Goal: Task Accomplishment & Management: Complete application form

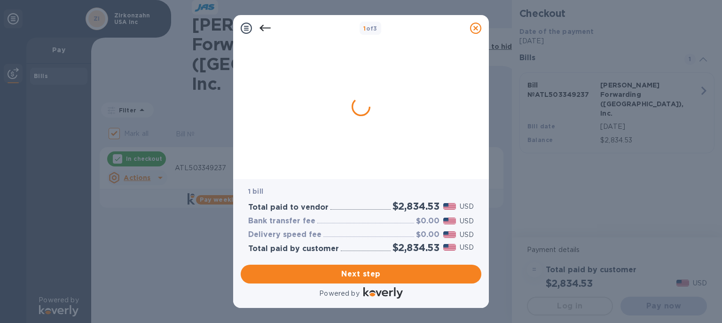
checkbox input "false"
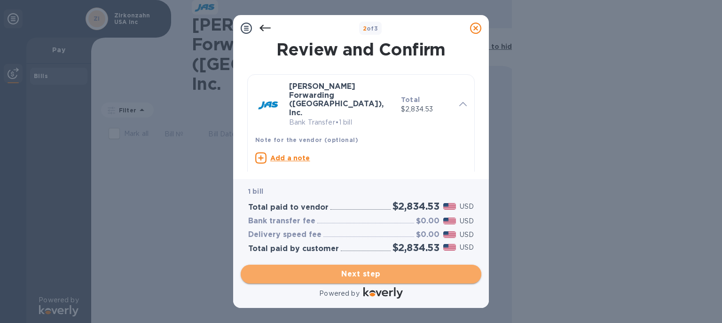
click at [353, 269] on span "Next step" at bounding box center [361, 274] width 226 height 11
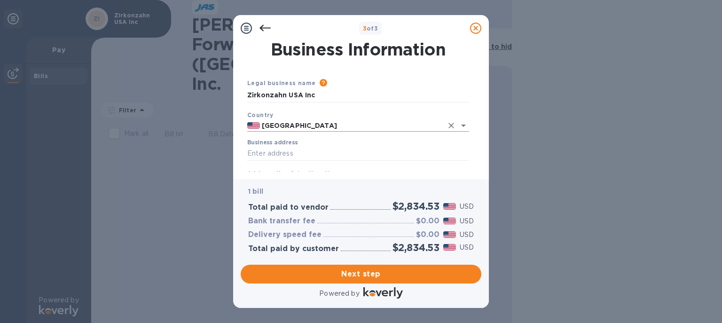
scroll to position [54, 0]
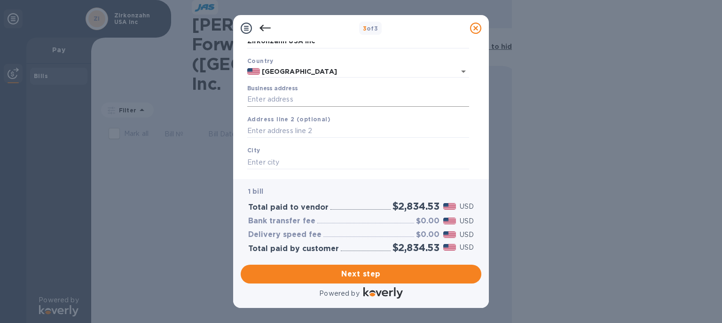
click at [294, 103] on input "Business address" at bounding box center [358, 100] width 222 height 14
type input "US"
type input "Norcross"
type input "GA"
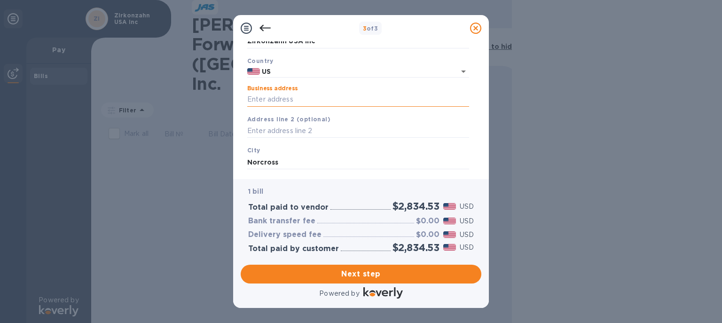
type input "30092"
type input "United States"
type input "US"
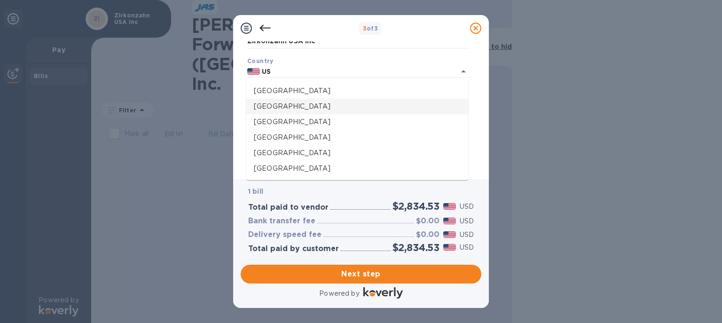
type input "154 Technology Parkway"
click at [535, 133] on div "3 of 3 Business Information Legal business name Please provide the legal name t…" at bounding box center [361, 161] width 722 height 323
click at [483, 103] on div "Business Information Legal business name Please provide the legal name that app…" at bounding box center [361, 110] width 256 height 138
click at [465, 72] on icon "Close" at bounding box center [463, 71] width 11 height 11
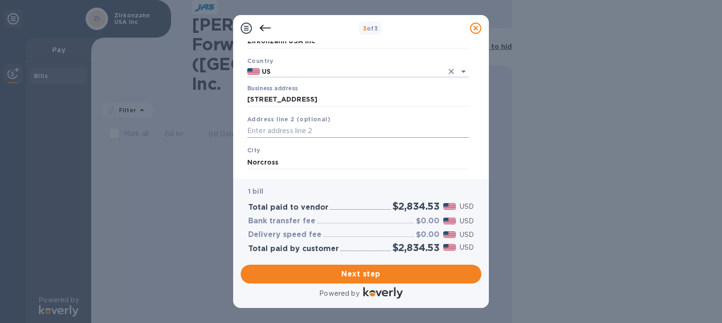
type input "United States"
click at [285, 130] on input "text" at bounding box center [358, 131] width 222 height 14
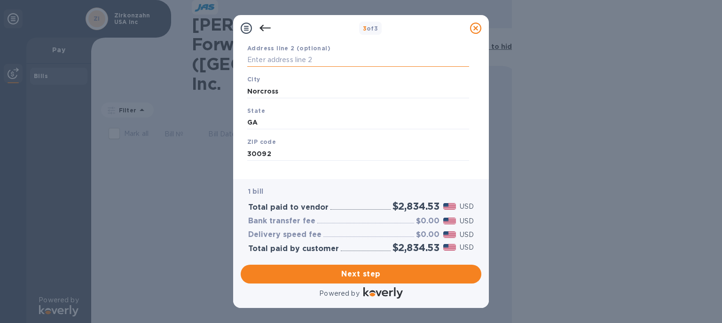
scroll to position [149, 0]
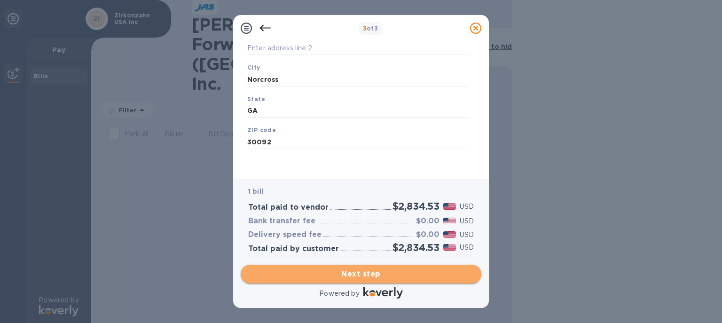
click at [362, 269] on span "Next step" at bounding box center [361, 274] width 226 height 11
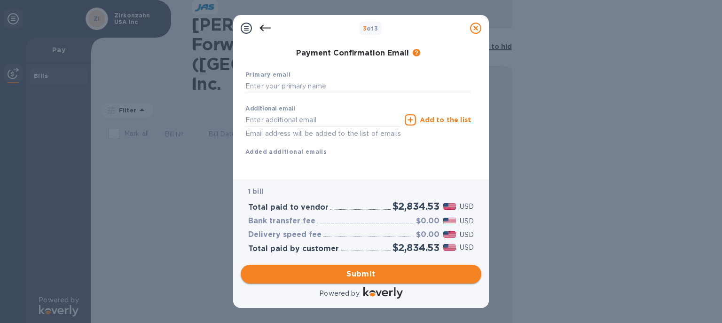
scroll to position [148, 0]
click at [277, 87] on input "text" at bounding box center [358, 86] width 226 height 14
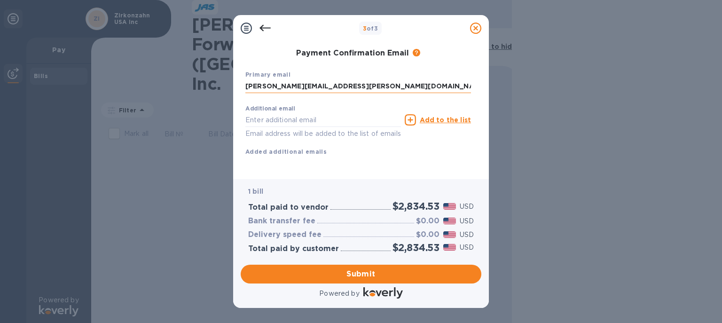
type input "ruth.proano@zirkonzahn.com"
click at [362, 274] on span "Submit" at bounding box center [361, 274] width 226 height 11
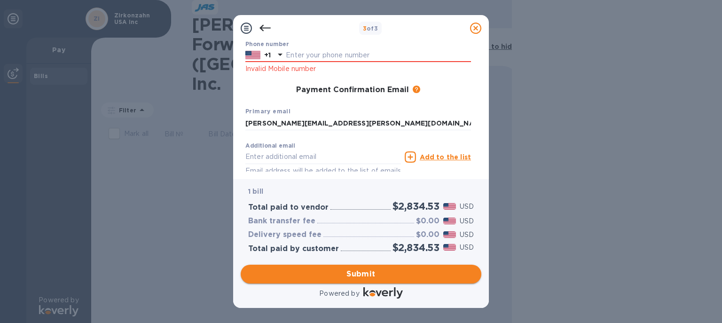
scroll to position [173, 0]
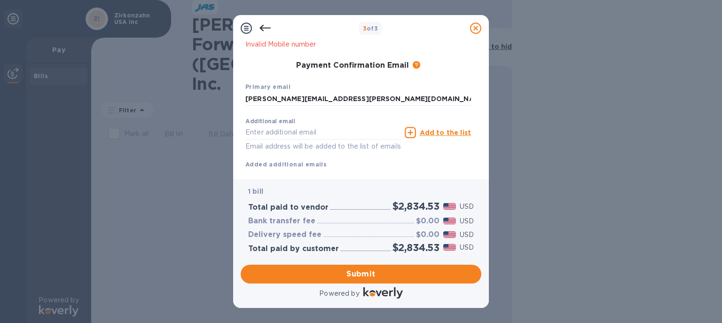
click at [261, 25] on icon at bounding box center [265, 28] width 11 height 11
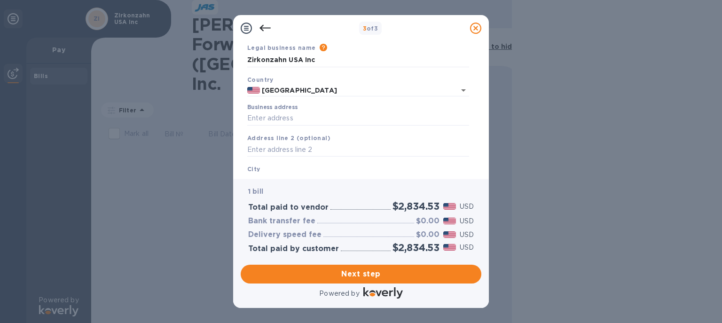
scroll to position [54, 0]
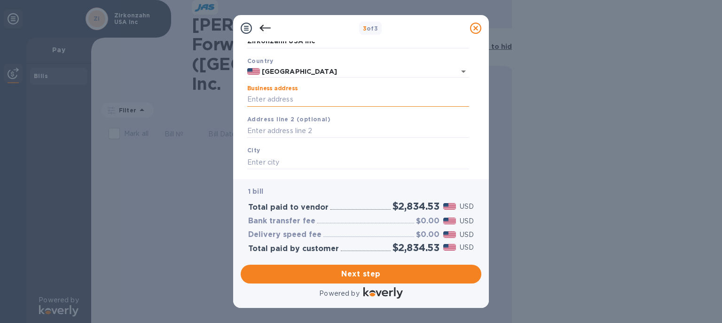
click at [270, 103] on input "Business address" at bounding box center [358, 100] width 222 height 14
click at [271, 101] on input "Business address" at bounding box center [358, 100] width 222 height 14
type input "US"
type input "Norcross"
type input "GA"
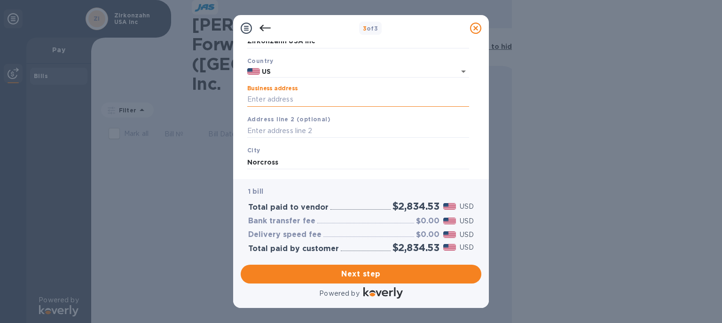
type input "30092"
type input "United States"
type input "154 Technology Parkway"
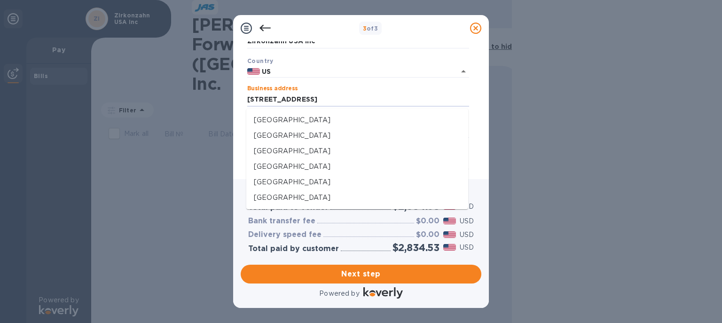
scroll to position [0, 0]
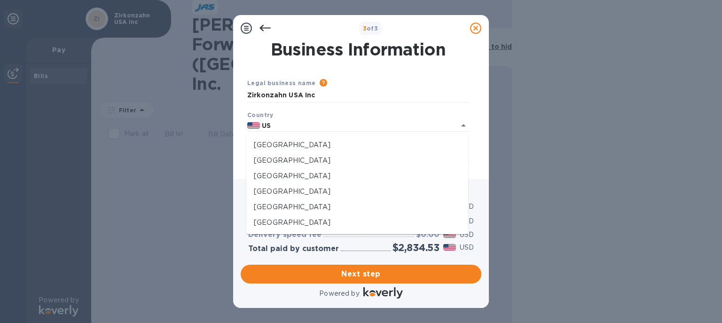
click at [482, 99] on div "Business Information Legal business name Please provide the legal name that app…" at bounding box center [361, 110] width 256 height 138
click at [280, 122] on input "US" at bounding box center [351, 126] width 183 height 12
click at [275, 126] on input "US" at bounding box center [351, 126] width 183 height 12
type input "United States"
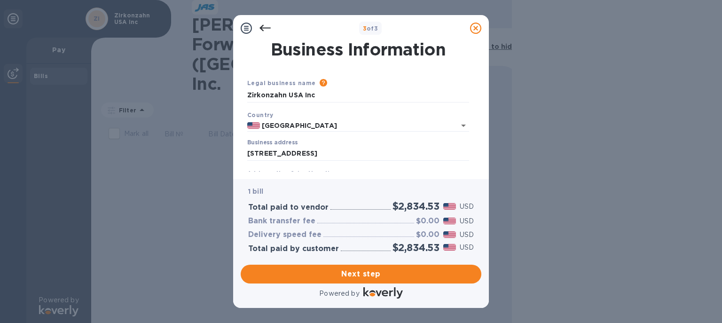
click at [321, 116] on div "Country United States" at bounding box center [359, 121] width 230 height 30
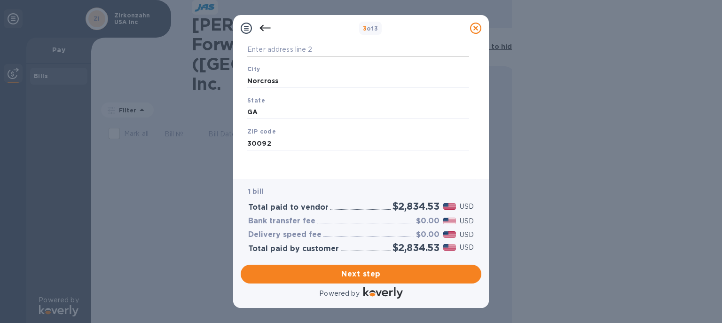
scroll to position [149, 0]
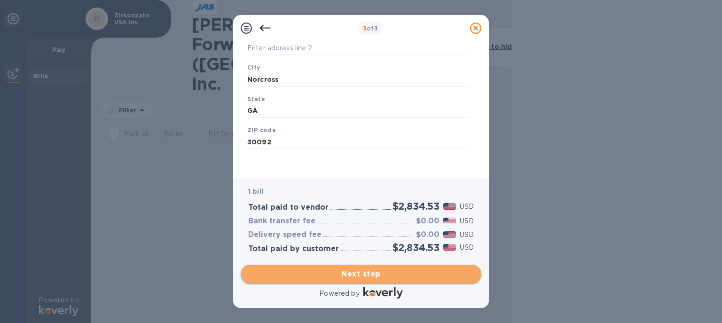
click at [387, 269] on span "Next step" at bounding box center [361, 274] width 226 height 11
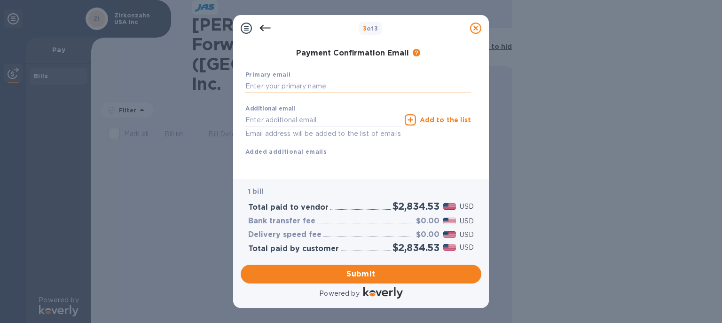
click at [255, 85] on input "text" at bounding box center [358, 86] width 226 height 14
type input "ruth.proano@zirkonzahn.com"
click at [343, 270] on span "Submit" at bounding box center [361, 274] width 226 height 11
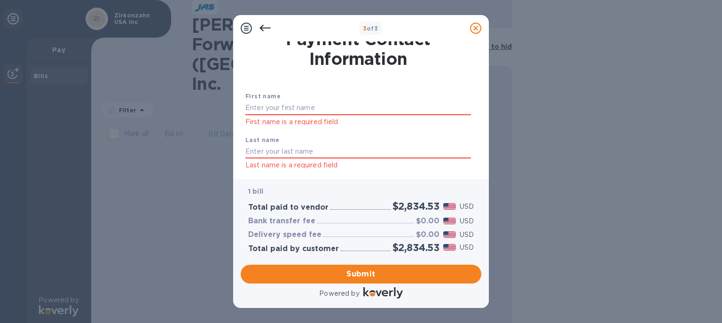
scroll to position [0, 0]
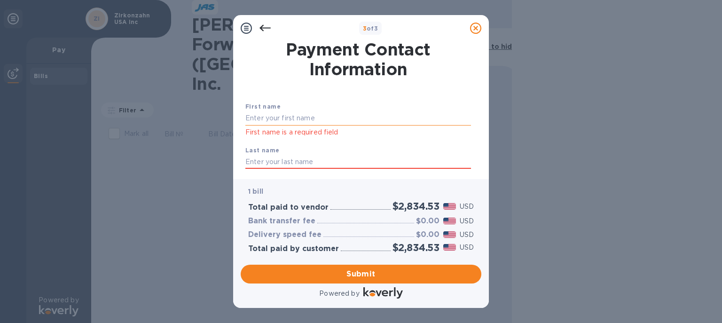
click at [272, 119] on input "text" at bounding box center [358, 118] width 226 height 14
type input "Ruth"
type input "Proano"
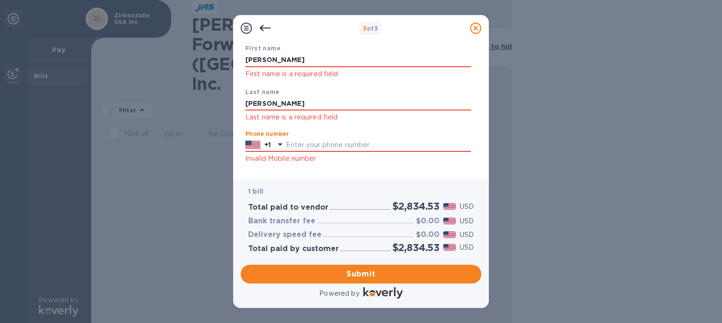
scroll to position [43, 0]
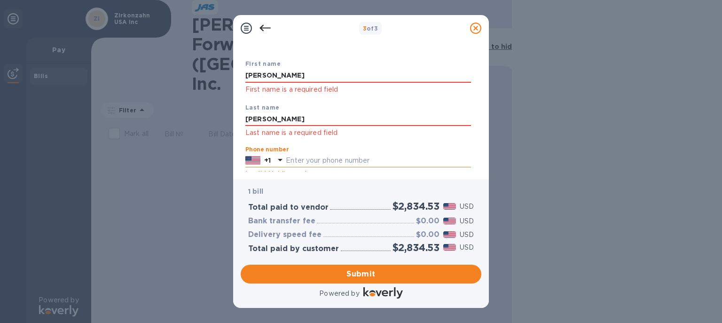
click at [293, 159] on input "text" at bounding box center [378, 161] width 185 height 14
type input "7703547262"
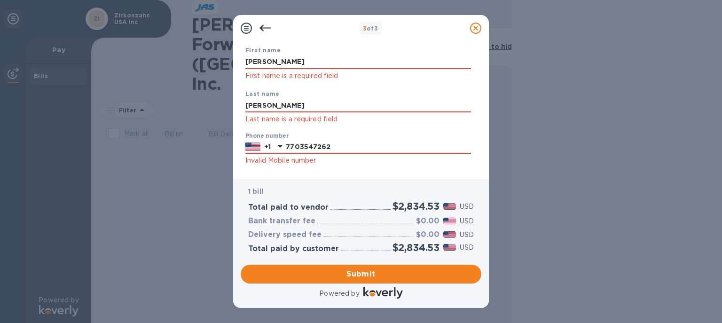
scroll to position [0, 0]
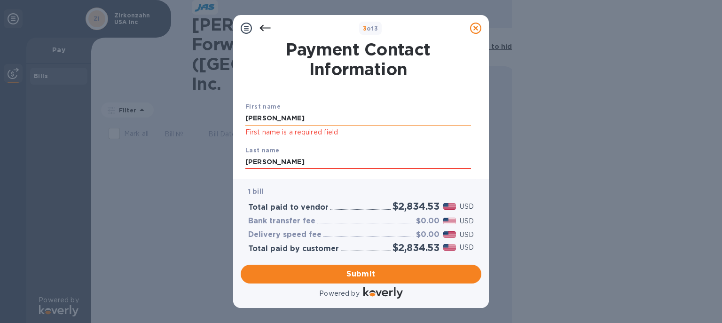
click at [339, 122] on input "Ruth" at bounding box center [358, 118] width 226 height 14
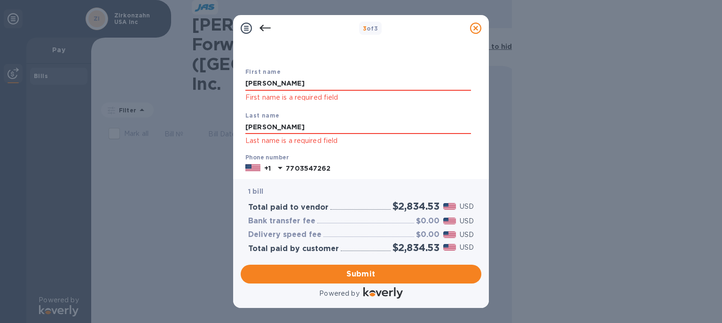
scroll to position [54, 0]
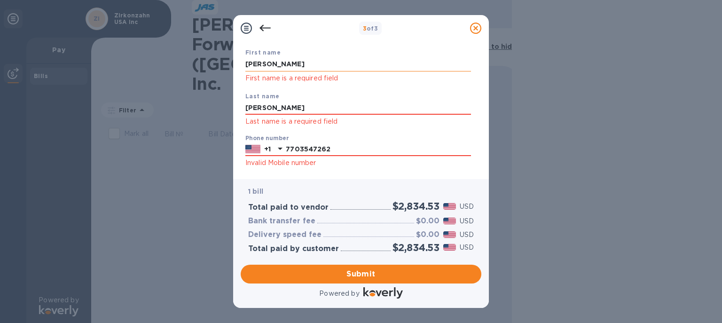
drag, startPoint x: 265, startPoint y: 65, endPoint x: 238, endPoint y: 63, distance: 26.9
click at [245, 63] on input "Ruth" at bounding box center [358, 64] width 226 height 14
type input "Zirkonzahn"
type input "USA"
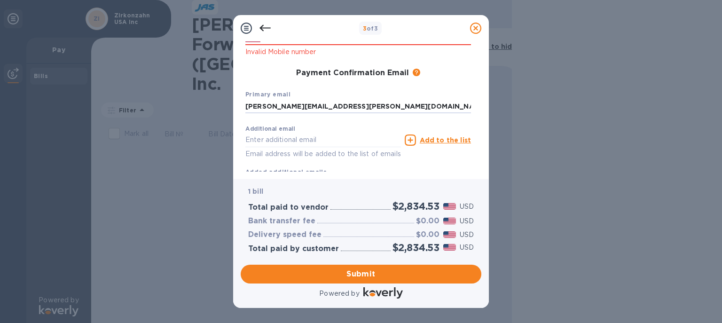
scroll to position [56, 0]
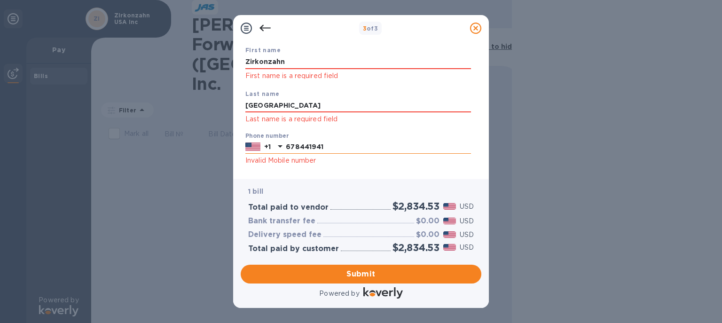
click at [325, 146] on input "678441941" at bounding box center [378, 147] width 185 height 14
type input "6784419419"
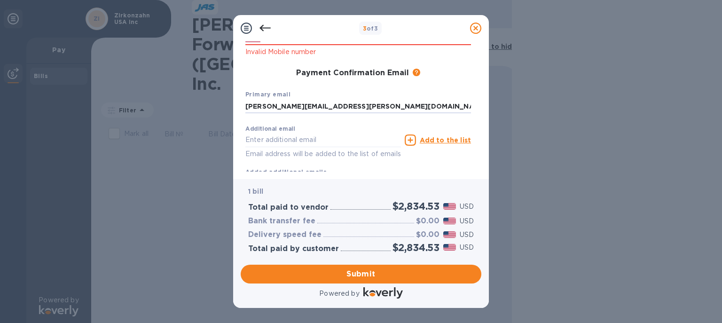
click at [296, 120] on div "Additional email Email address will be added to the list of emails" at bounding box center [323, 140] width 159 height 42
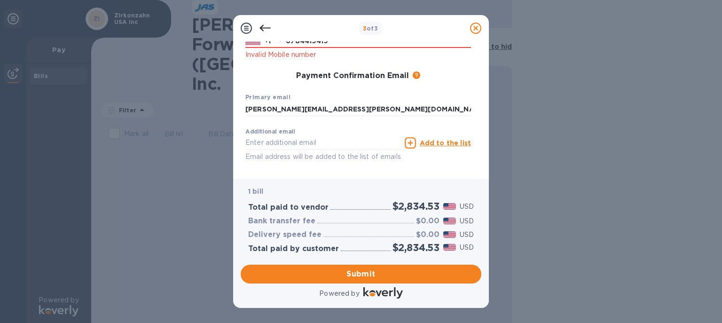
scroll to position [185, 0]
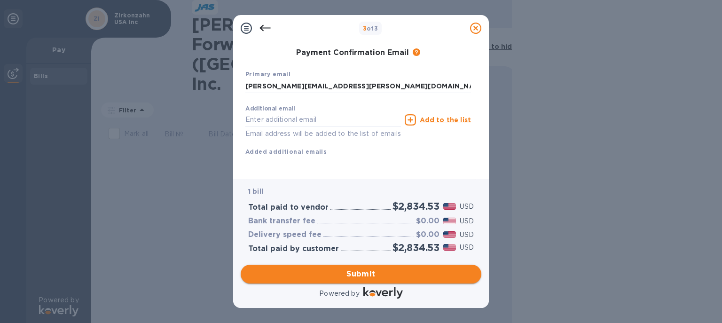
click at [373, 273] on span "Submit" at bounding box center [361, 274] width 226 height 11
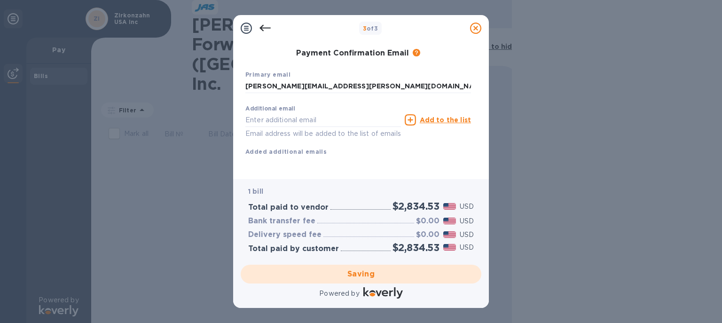
scroll to position [0, 0]
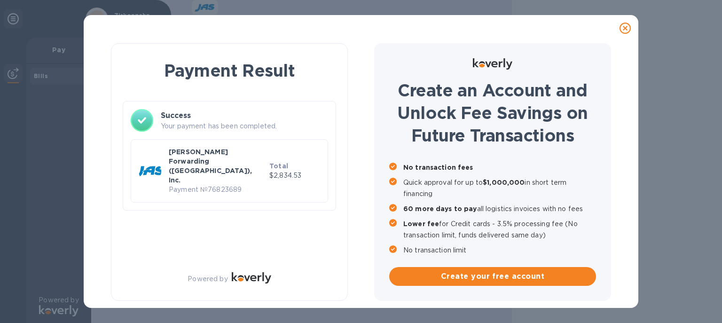
click at [625, 28] on icon at bounding box center [625, 28] width 11 height 11
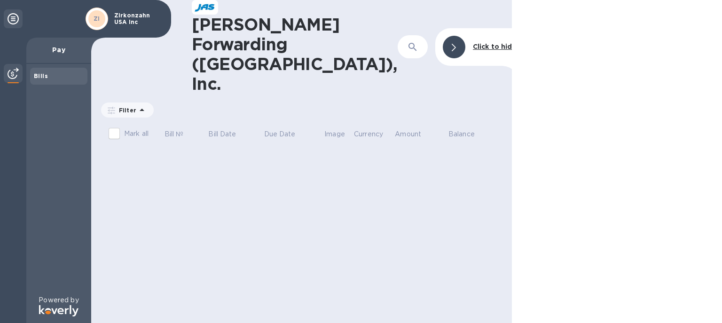
click at [238, 116] on div "JAS Forwarding (USA), Inc. ​ Click to hide Filter Amount Mark all Bill № Bill D…" at bounding box center [301, 161] width 421 height 323
click at [321, 125] on div "JAS Forwarding (USA), Inc. ​ Click to hide Filter Amount Mark all Bill № Bill D…" at bounding box center [301, 161] width 421 height 323
click at [455, 36] on div at bounding box center [454, 47] width 23 height 23
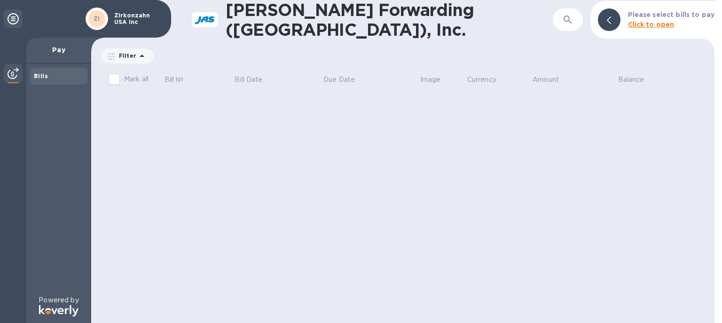
click at [608, 22] on div at bounding box center [609, 19] width 23 height 23
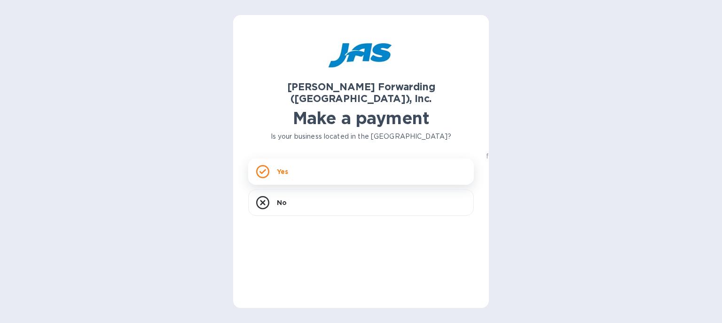
click at [325, 163] on div "Yes" at bounding box center [361, 171] width 226 height 26
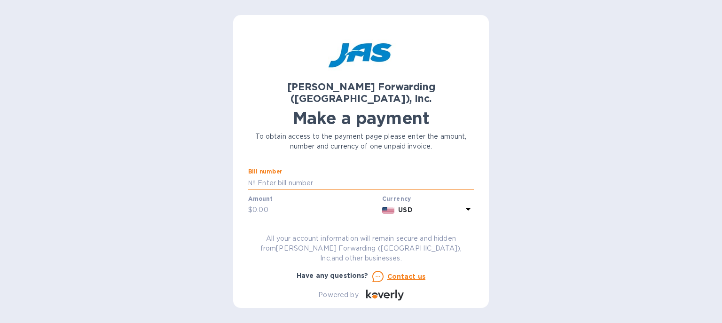
click at [301, 176] on input "text" at bounding box center [365, 183] width 218 height 14
click at [278, 176] on input "text" at bounding box center [365, 183] width 218 height 14
click at [269, 176] on input "text" at bounding box center [365, 183] width 218 height 14
type input "ATL503347578"
click at [263, 203] on input "text" at bounding box center [316, 210] width 126 height 14
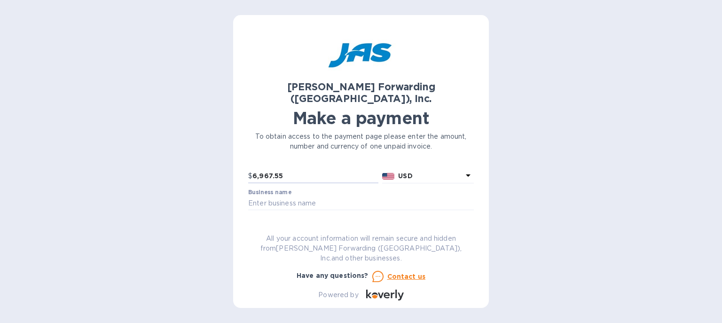
scroll to position [54, 0]
type input "6,967.55"
click at [268, 176] on input "text" at bounding box center [361, 183] width 226 height 14
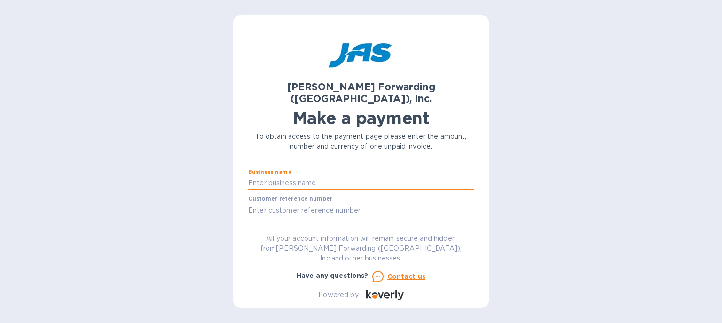
click at [268, 176] on input "text" at bounding box center [361, 183] width 226 height 14
type input "Zirkonzahn USA, Inc"
click at [270, 197] on label "Customer reference number" at bounding box center [290, 200] width 84 height 6
click at [313, 176] on input "Zirkonzahn USA, Inc" at bounding box center [361, 183] width 226 height 14
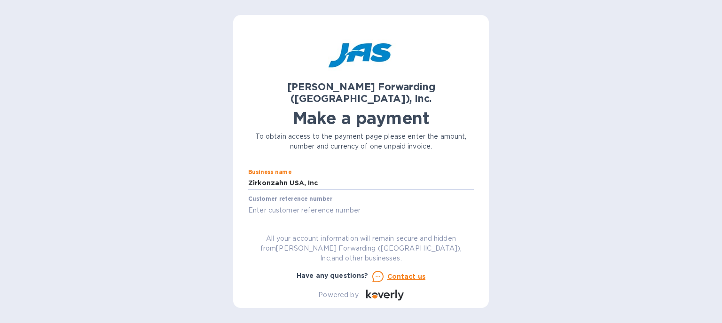
scroll to position [108, 0]
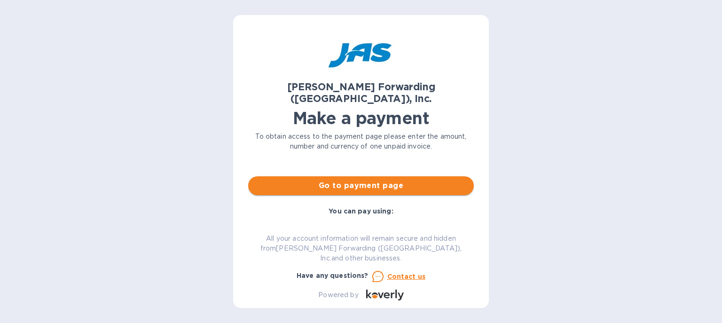
click at [345, 180] on span "Go to payment page" at bounding box center [361, 185] width 211 height 11
